Goal: Task Accomplishment & Management: Use online tool/utility

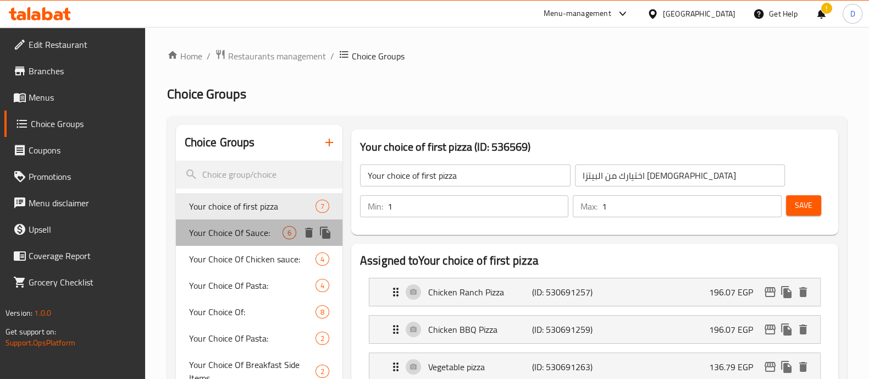
click at [204, 243] on div "Your Choice Of Sauce: 6" at bounding box center [259, 232] width 167 height 26
type input "Your Choice Of Sauce:"
type input "إختيارك من الصوص:"
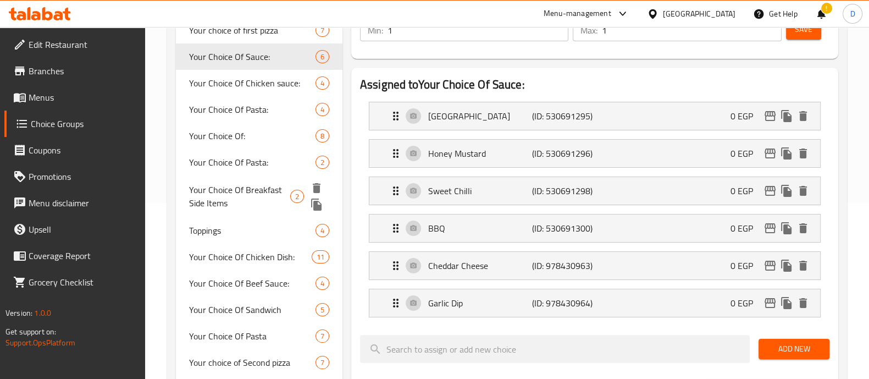
scroll to position [206, 0]
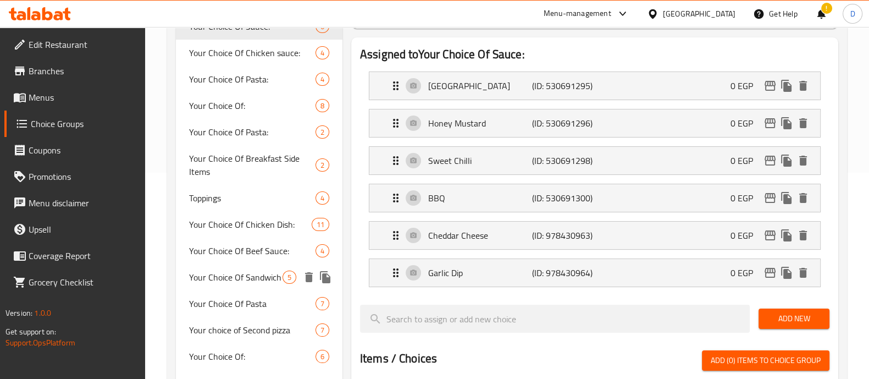
click at [265, 283] on span "Your Choice Of Sandwich" at bounding box center [235, 276] width 93 height 13
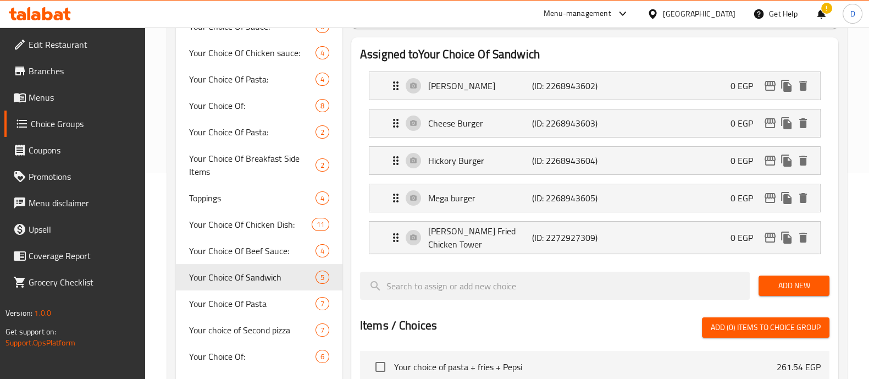
type input "Your Choice Of Sandwich"
type input "اختيارك من الساندوتش"
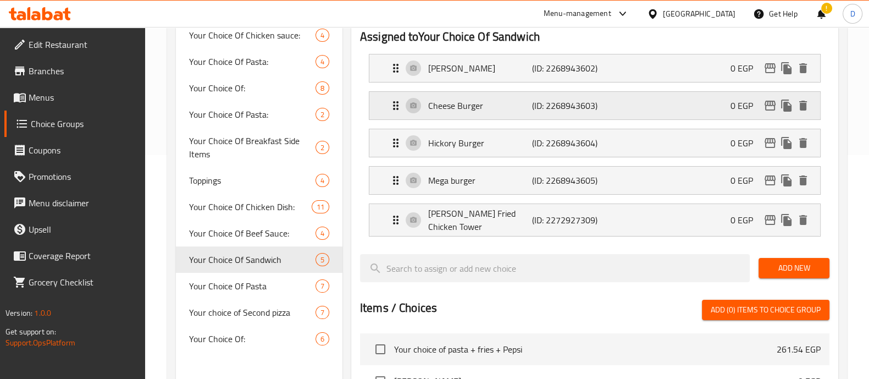
scroll to position [274, 0]
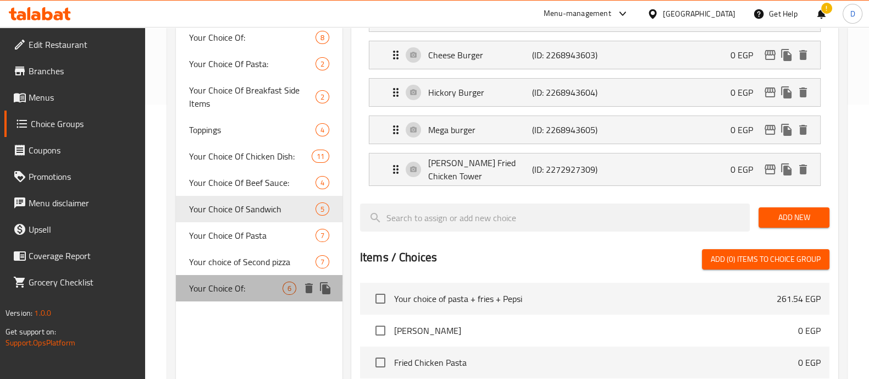
click at [242, 299] on div "Your Choice Of: 6" at bounding box center [259, 288] width 167 height 26
type input "Your Choice Of:"
type input "اختيارك من:"
type input "2"
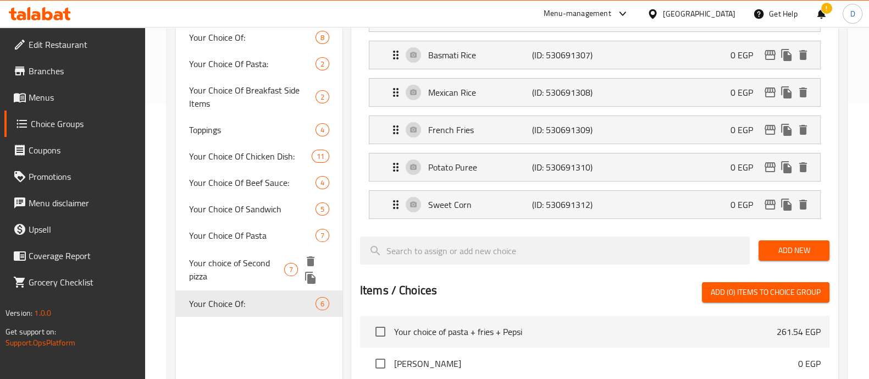
click at [258, 253] on div "Your choice of Second pizza 7" at bounding box center [259, 269] width 167 height 42
type input "Your choice of Second pizza"
type input "اختيارك من البيتزا الثانيه"
type input "1"
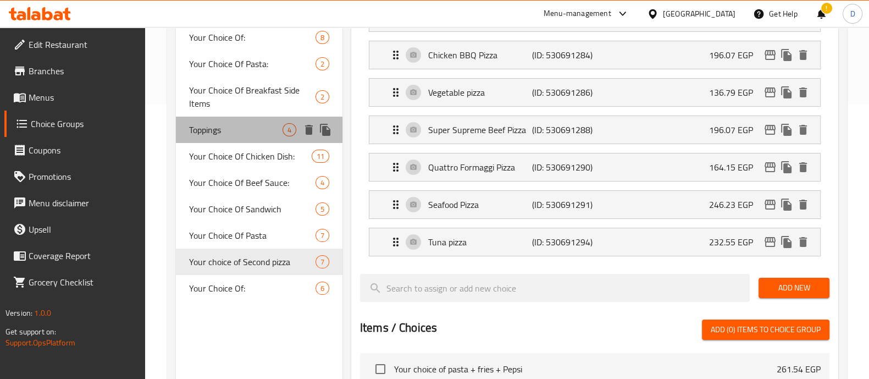
click at [241, 117] on div "Toppings 4" at bounding box center [259, 130] width 167 height 26
type input "Toppings"
type input "إضافات"
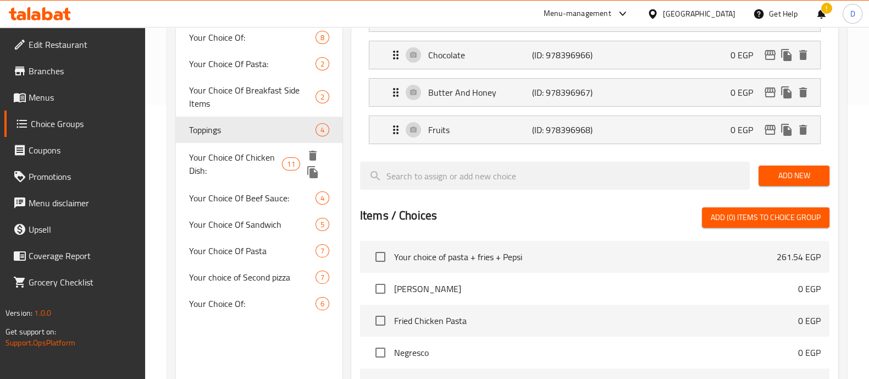
scroll to position [206, 0]
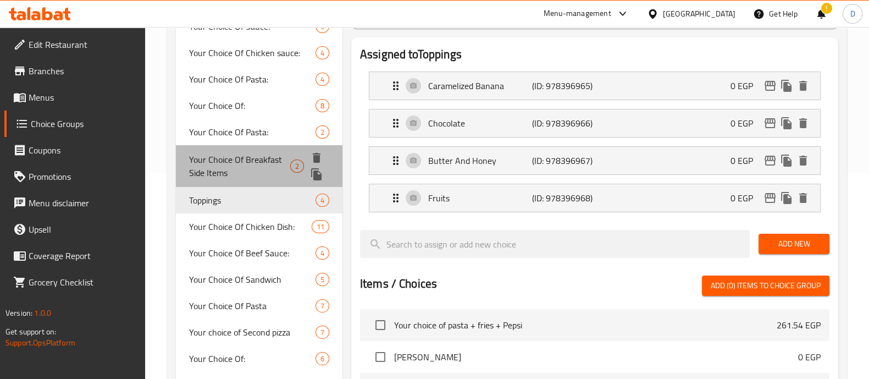
click at [224, 153] on span "Your Choice Of Breakfast Side Items" at bounding box center [240, 166] width 102 height 26
type input "Your Choice Of Breakfast Side Items"
type input "إختيارك من [DEMOGRAPHIC_DATA] للإفطار"
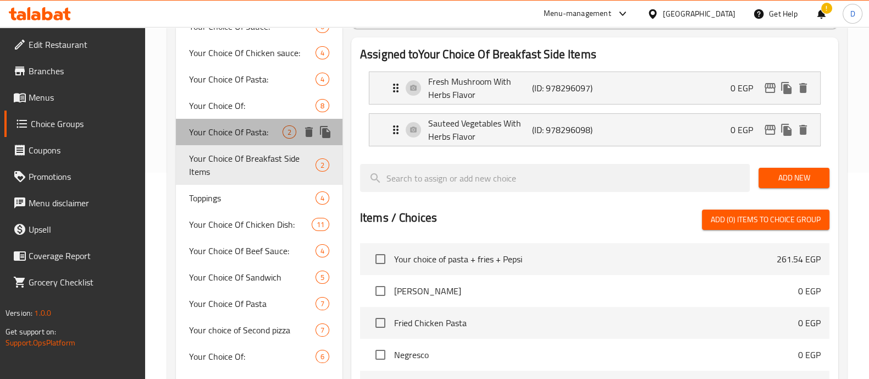
click at [252, 136] on span "Your Choice Of Pasta:" at bounding box center [235, 131] width 93 height 13
type input "Your Choice Of Pasta:"
type input "اختيارك من المكرونة:"
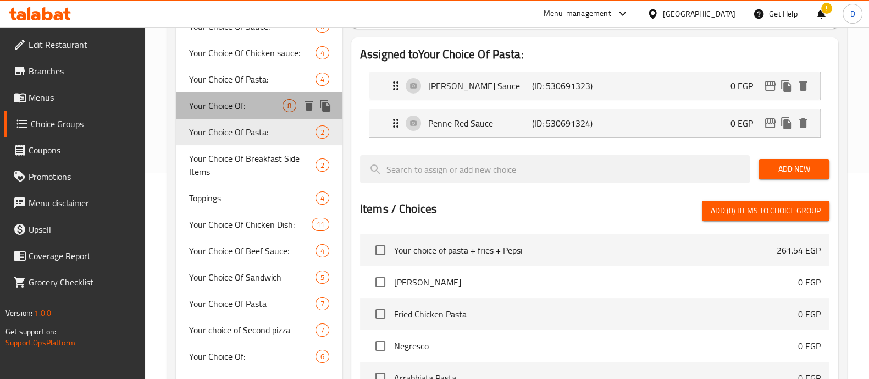
click at [267, 107] on span "Your Choice Of:" at bounding box center [235, 105] width 93 height 13
type input "Your Choice Of:"
type input "إختيارك من:"
type input "2"
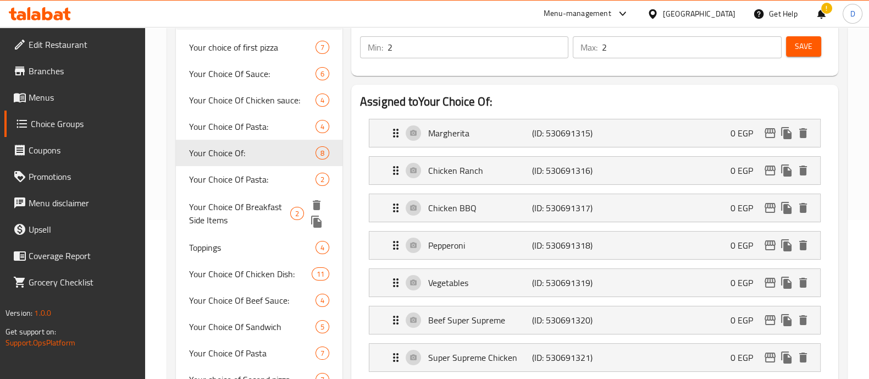
scroll to position [137, 0]
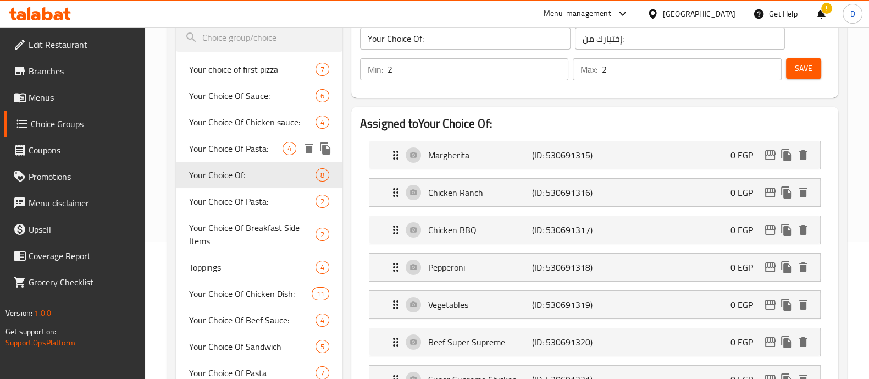
click at [259, 137] on div "Your Choice Of Pasta: 4" at bounding box center [259, 148] width 167 height 26
type input "Your Choice Of Pasta:"
type input "اختيارك من المكرونة:"
type input "1"
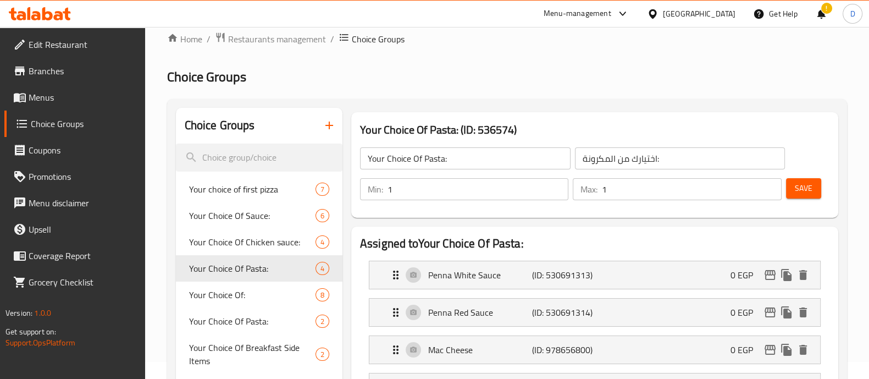
scroll to position [68, 0]
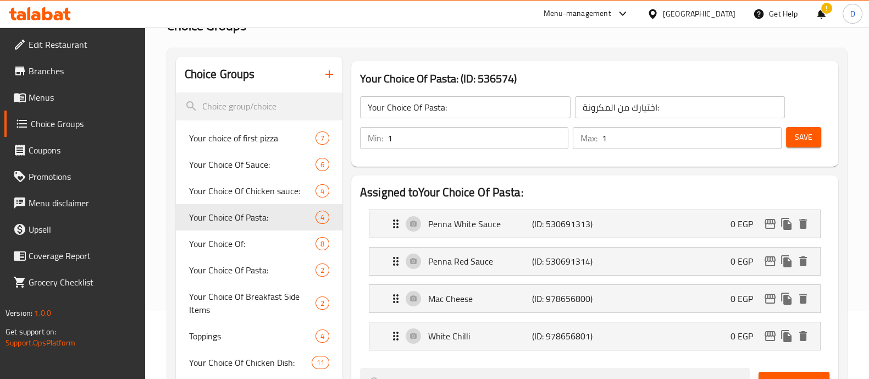
click at [61, 98] on span "Menus" at bounding box center [83, 97] width 108 height 13
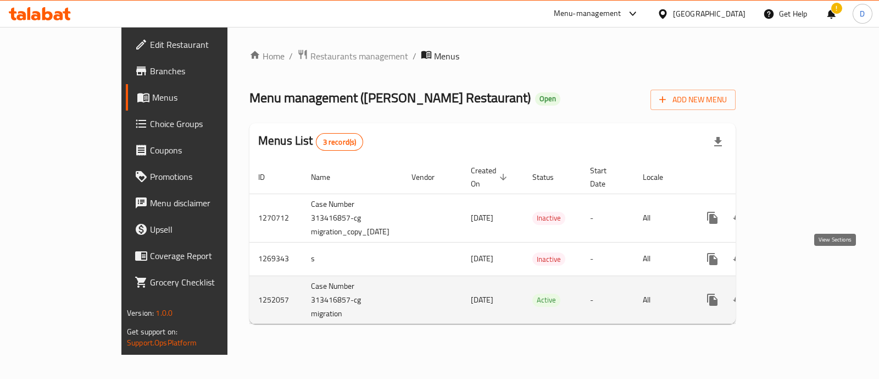
click at [805, 286] on link "enhanced table" at bounding box center [792, 299] width 26 height 26
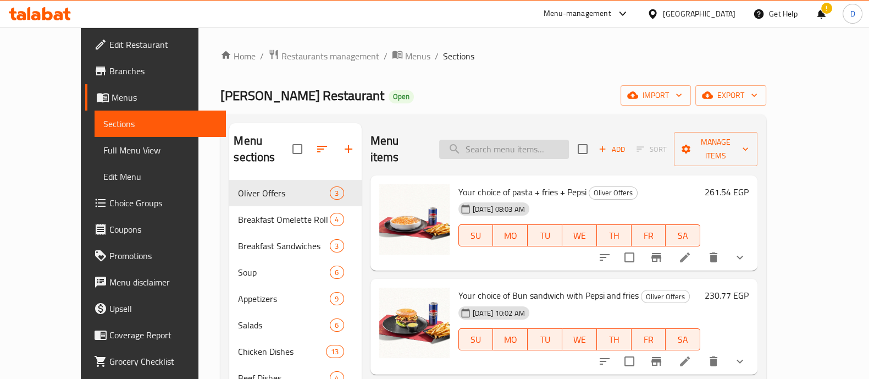
click at [516, 141] on input "search" at bounding box center [504, 149] width 130 height 19
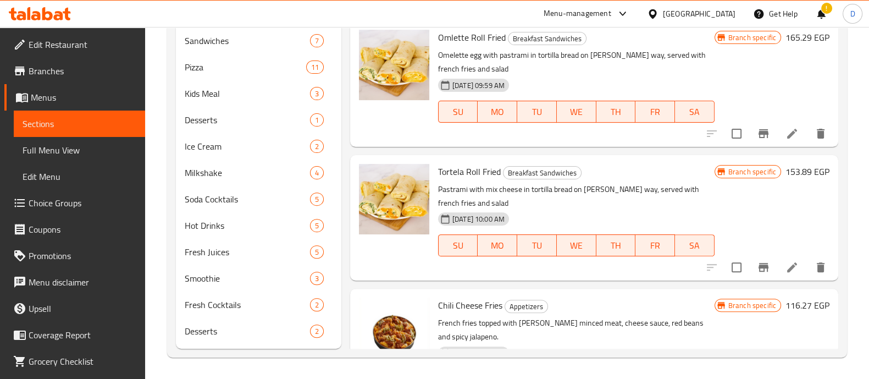
type input "fries"
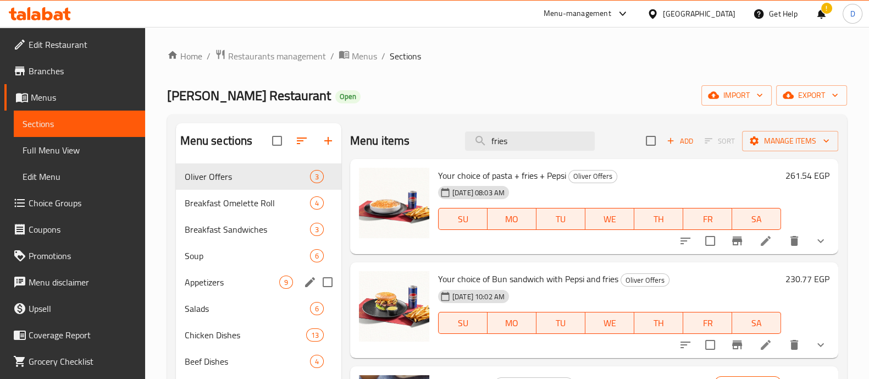
drag, startPoint x: 235, startPoint y: 272, endPoint x: 243, endPoint y: 268, distance: 9.3
click at [235, 272] on div "Appetizers 9" at bounding box center [258, 282] width 165 height 26
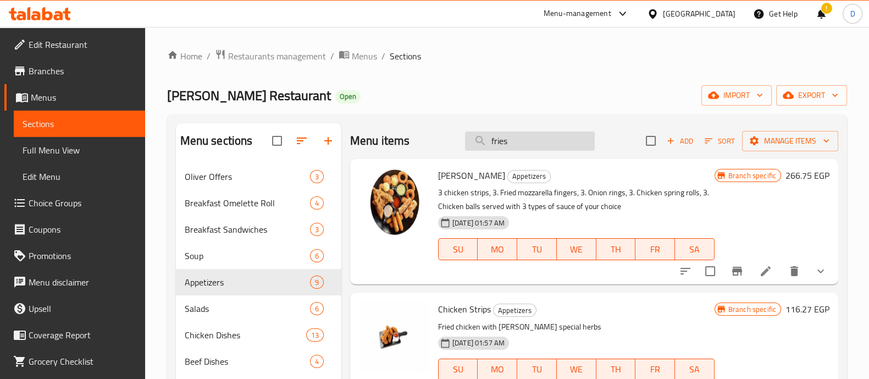
click at [523, 141] on input "fries" at bounding box center [530, 140] width 130 height 19
click at [668, 148] on button "Add" at bounding box center [679, 140] width 35 height 17
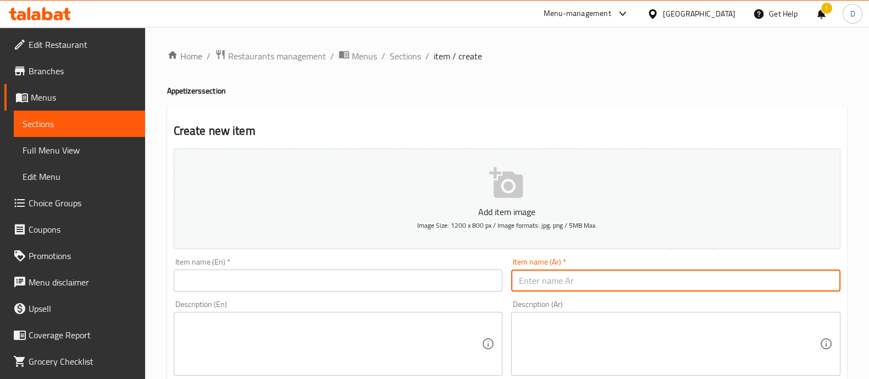
click at [584, 273] on input "text" at bounding box center [675, 280] width 329 height 22
paste input "بطاطس"
type input "بطاطس"
click at [482, 274] on input "text" at bounding box center [338, 280] width 329 height 22
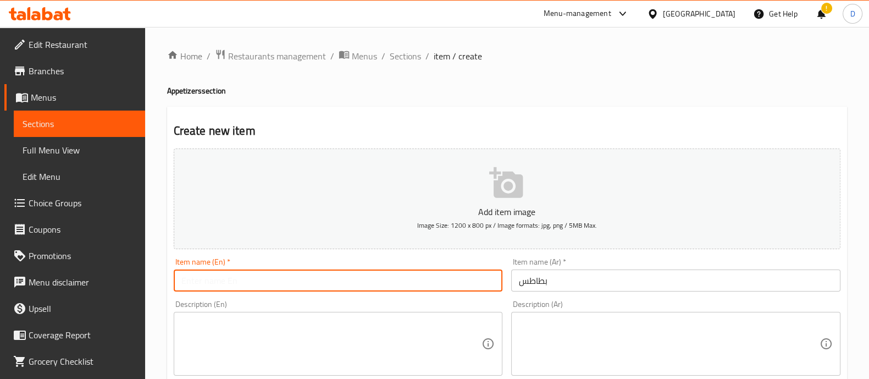
type input "ي"
type input "f"
type input "Fries"
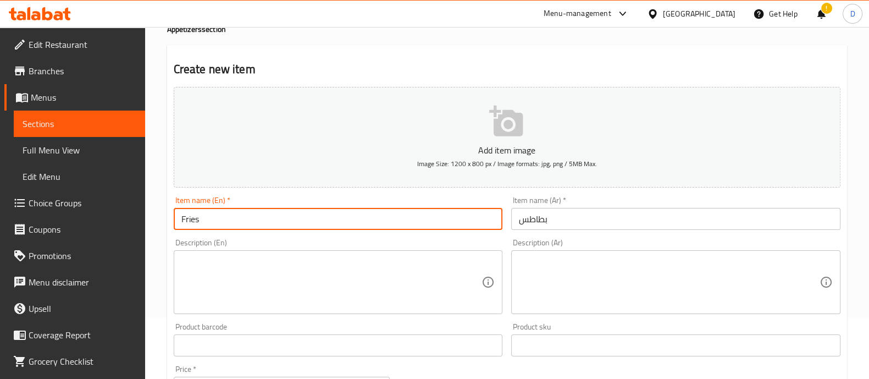
scroll to position [137, 0]
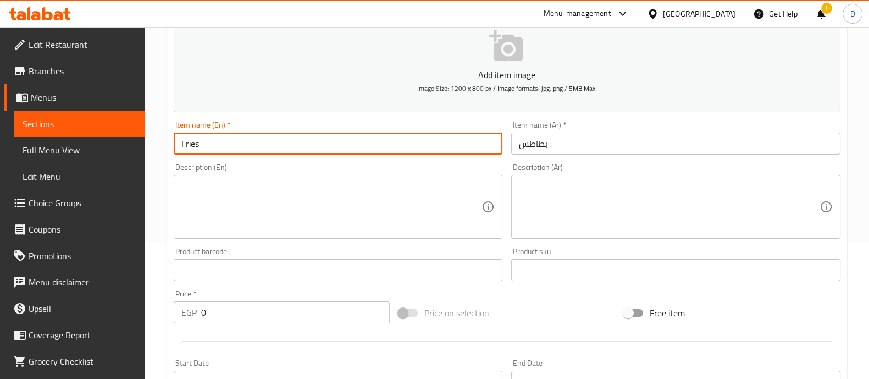
click at [275, 319] on input "0" at bounding box center [295, 312] width 189 height 22
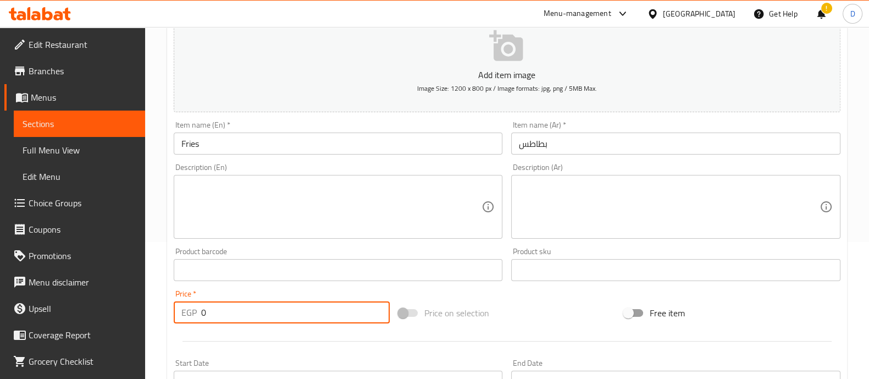
click at [275, 319] on input "0" at bounding box center [295, 312] width 189 height 22
type input "40"
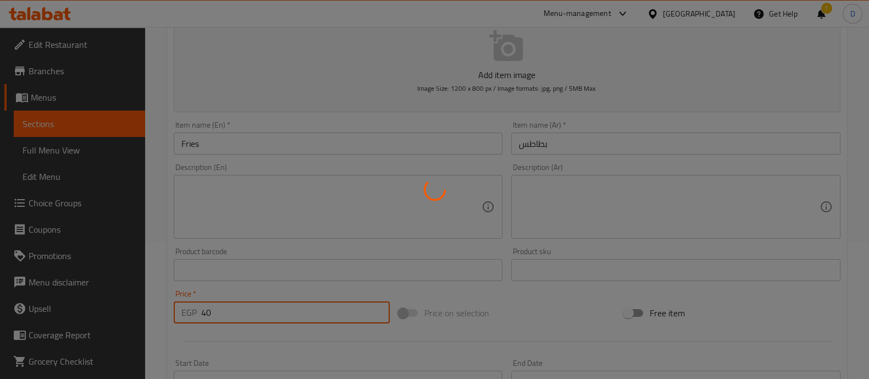
type input "0"
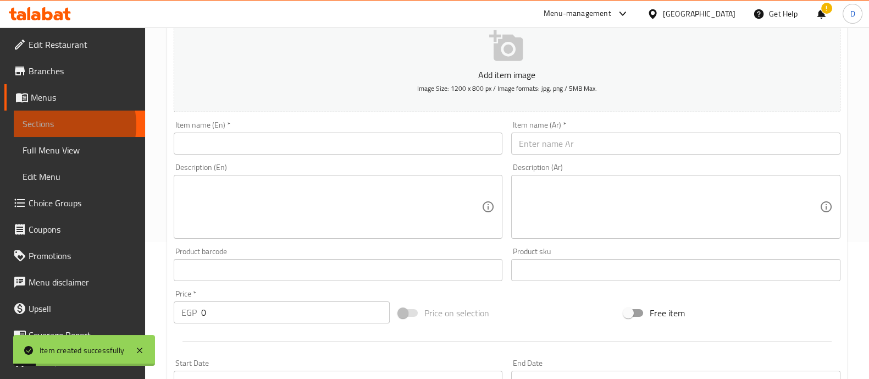
click at [53, 125] on span "Sections" at bounding box center [80, 123] width 114 height 13
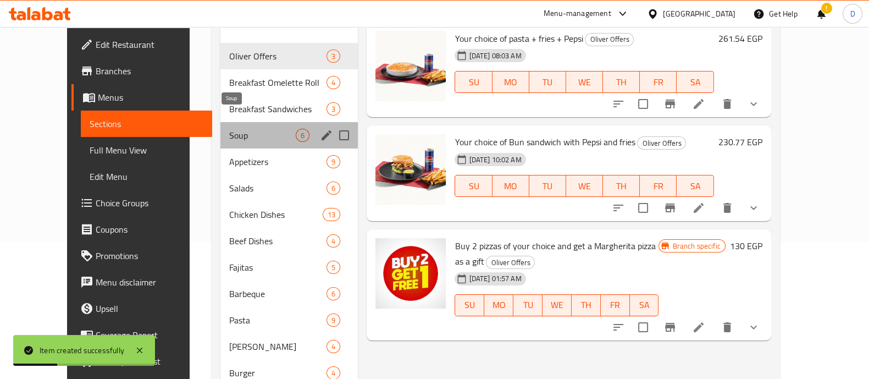
click at [229, 129] on span "Soup" at bounding box center [262, 135] width 66 height 13
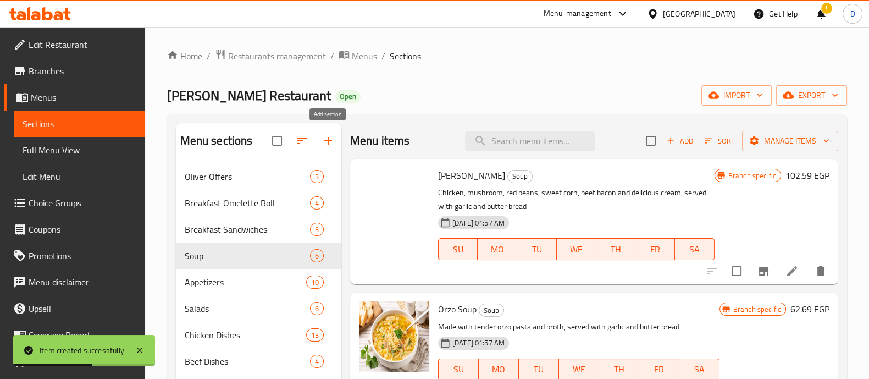
click at [340, 137] on button "button" at bounding box center [328, 141] width 26 height 26
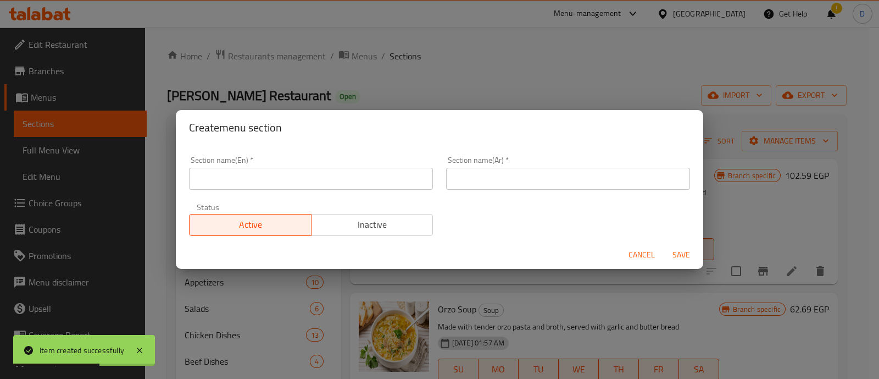
click at [294, 189] on input "text" at bounding box center [311, 179] width 244 height 22
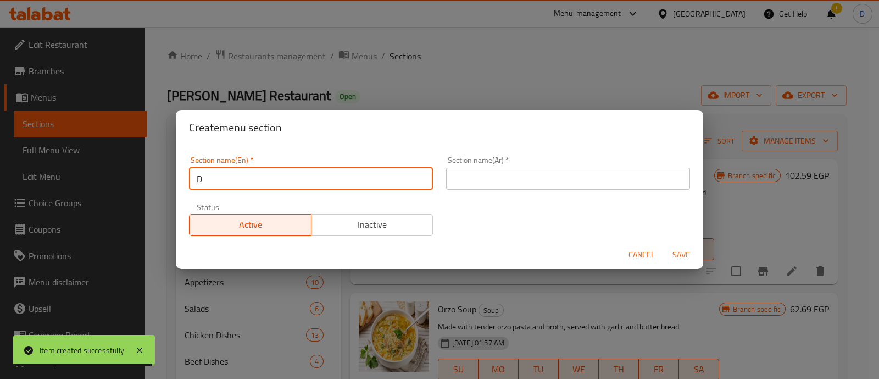
type input "Drinks"
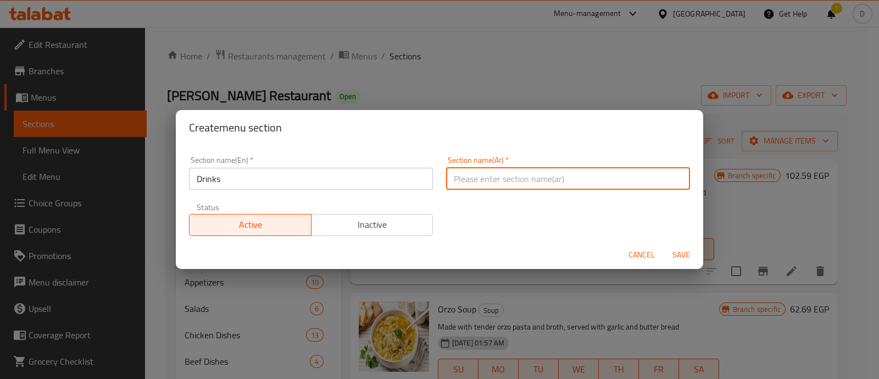
click at [497, 177] on input "text" at bounding box center [568, 179] width 244 height 22
type input "مشروبات"
click at [664, 245] on button "Save" at bounding box center [681, 255] width 35 height 20
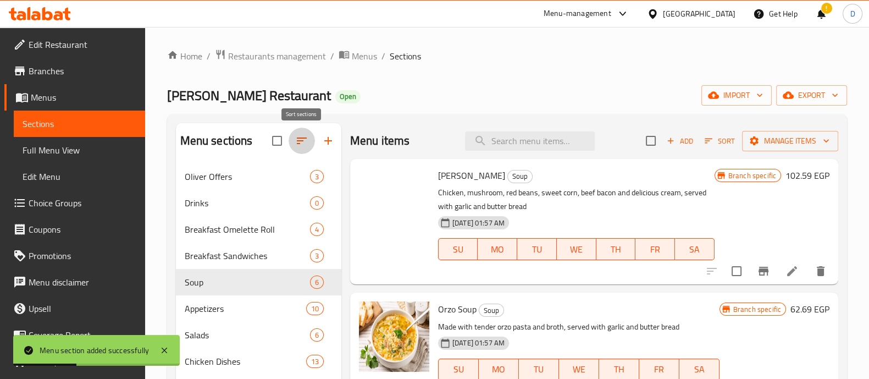
click at [307, 139] on icon "button" at bounding box center [301, 140] width 13 height 13
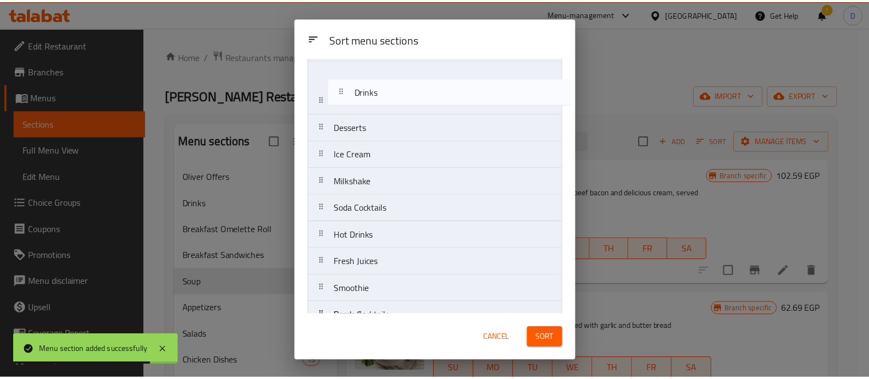
scroll to position [374, 0]
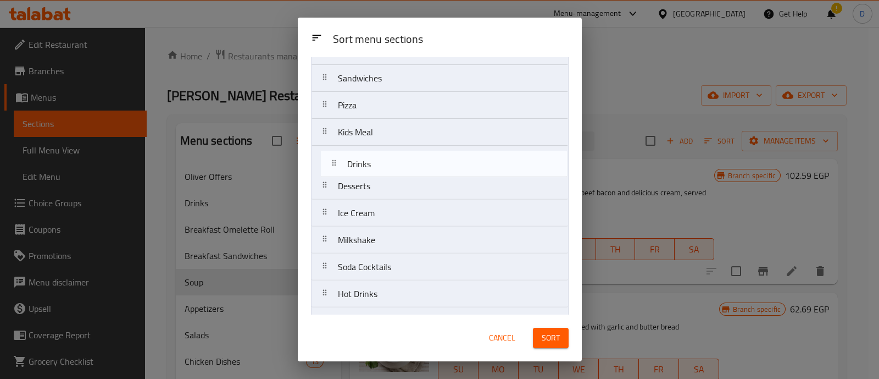
drag, startPoint x: 369, startPoint y: 130, endPoint x: 379, endPoint y: 158, distance: 29.7
click at [379, 158] on nav "[PERSON_NAME] Offers Drinks Breakfast Omelette Roll Breakfast Sandwiches Soup A…" at bounding box center [440, 64] width 258 height 701
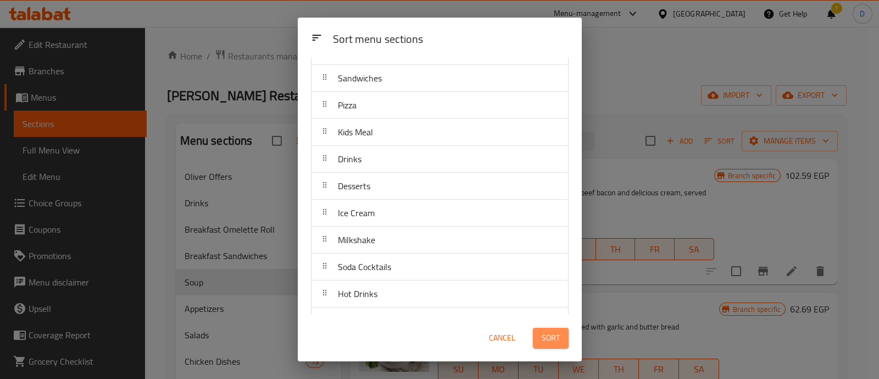
click at [541, 336] on button "Sort" at bounding box center [551, 338] width 36 height 20
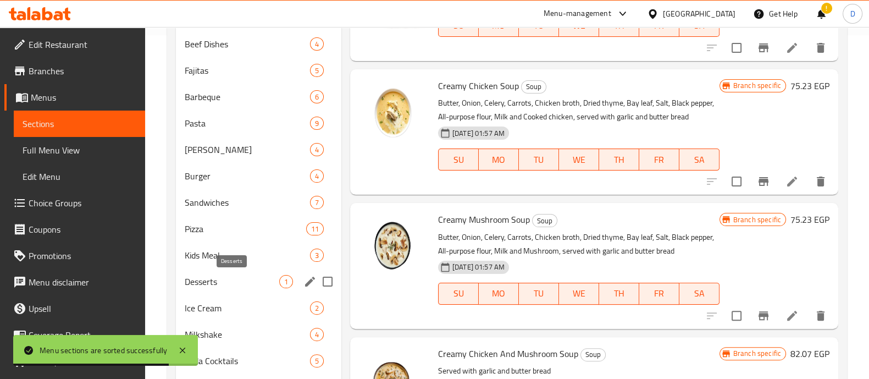
scroll to position [480, 0]
